Goal: Task Accomplishment & Management: Manage account settings

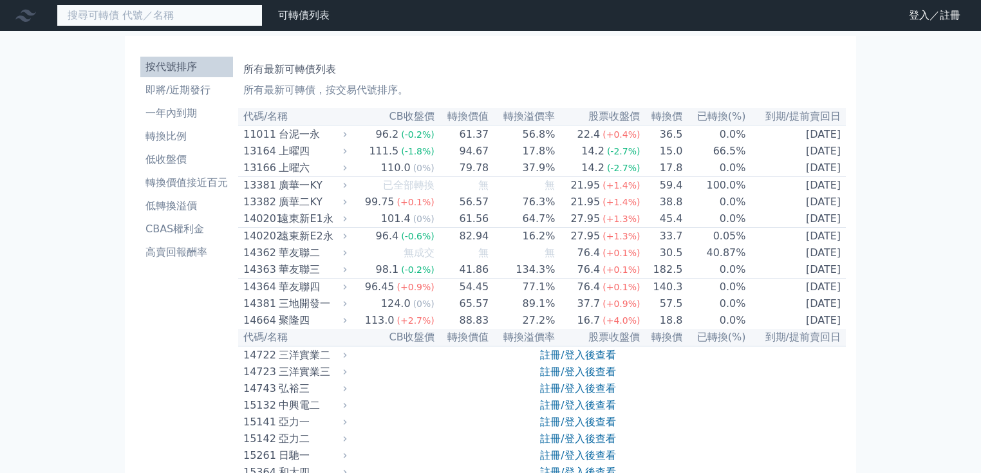
click at [180, 6] on input at bounding box center [160, 16] width 206 height 22
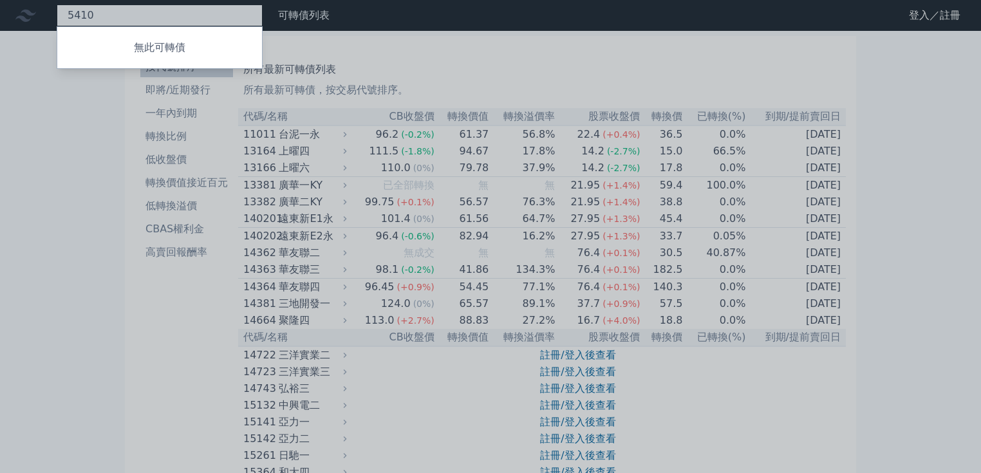
type input "5410"
click at [904, 87] on div at bounding box center [490, 236] width 981 height 473
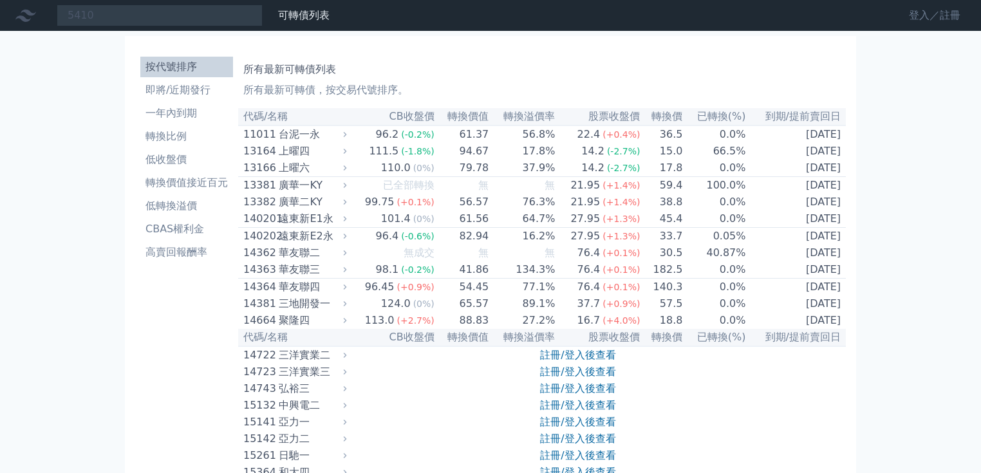
click at [918, 18] on link "登入／註冊" at bounding box center [934, 15] width 72 height 21
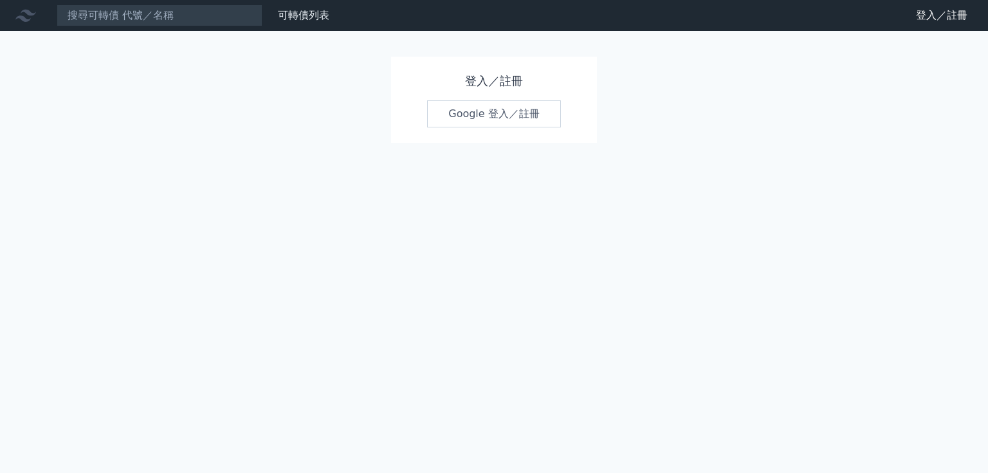
click at [514, 115] on link "Google 登入／註冊" at bounding box center [494, 113] width 134 height 27
